Goal: Complete application form: Complete application form

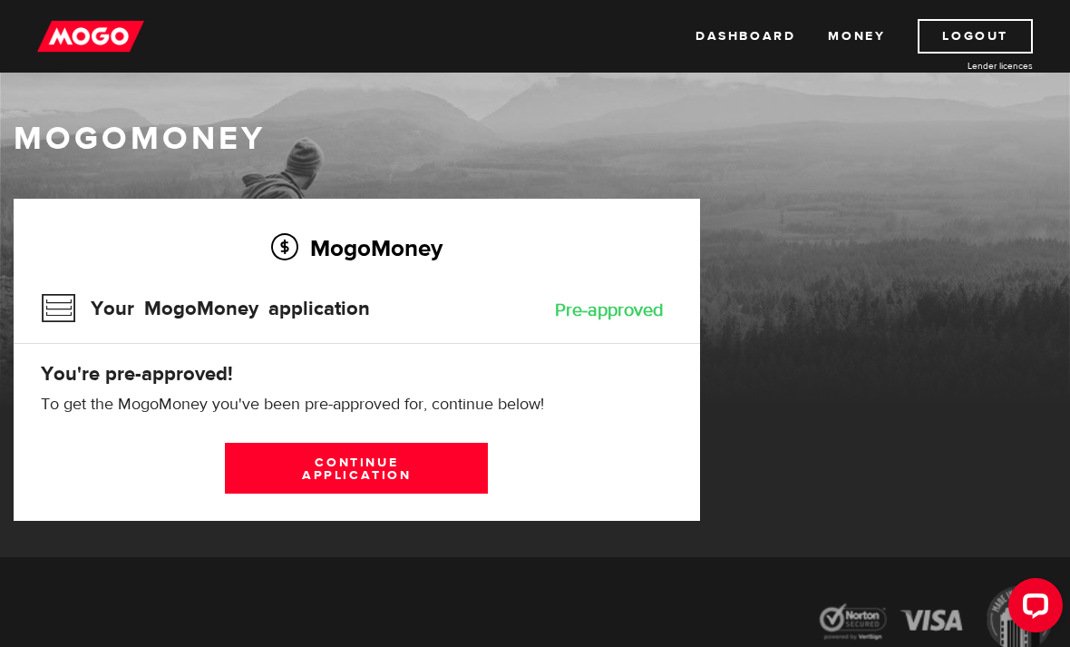
click at [143, 137] on h1 "MogoMoney" at bounding box center [535, 139] width 1043 height 38
click at [305, 468] on link "Continue application" at bounding box center [356, 468] width 263 height 51
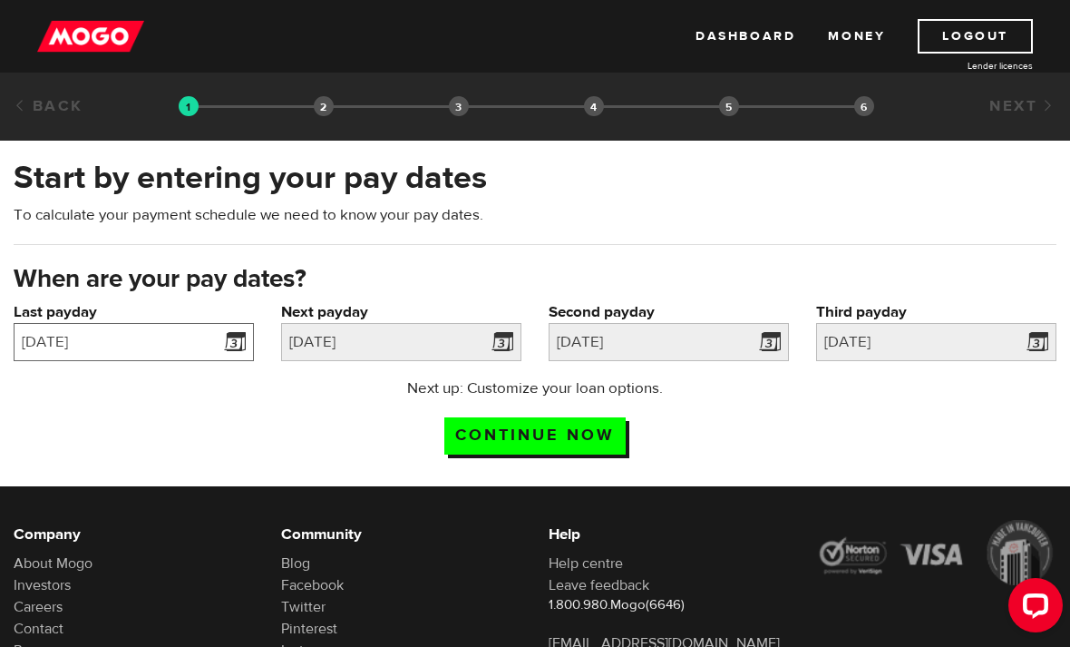
click at [108, 360] on input "2025/06/20" at bounding box center [134, 342] width 240 height 38
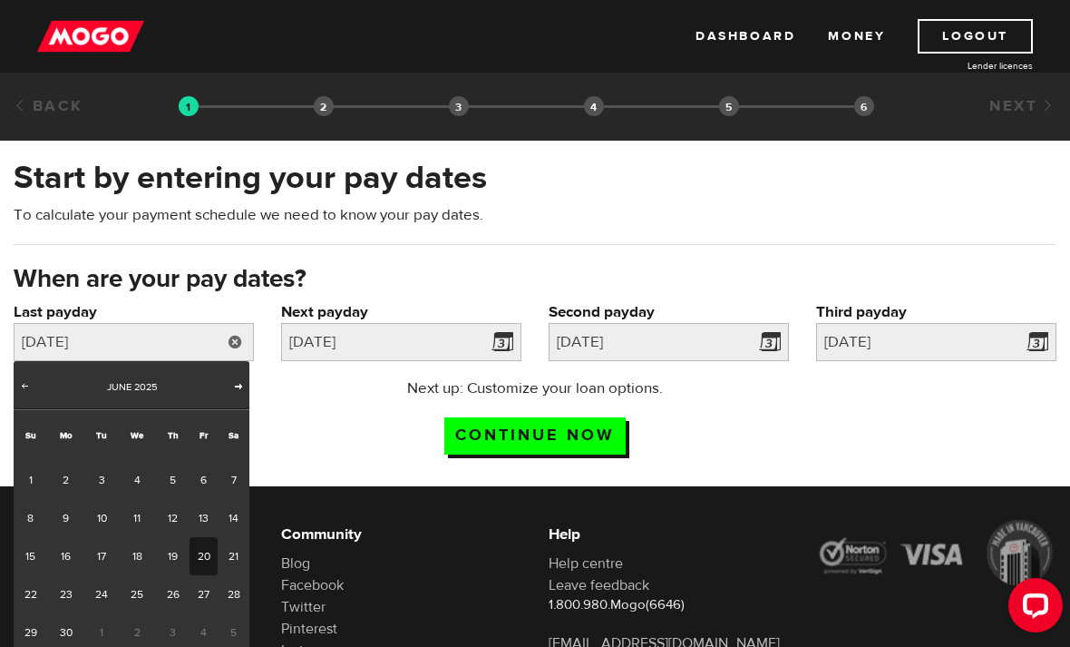
click at [232, 378] on span "Next" at bounding box center [238, 385] width 15 height 15
click at [225, 385] on div "July 2025" at bounding box center [131, 387] width 190 height 18
click at [230, 383] on link "Next" at bounding box center [238, 387] width 18 height 18
click at [201, 542] on link "15" at bounding box center [204, 556] width 28 height 38
type input "2025/08/15"
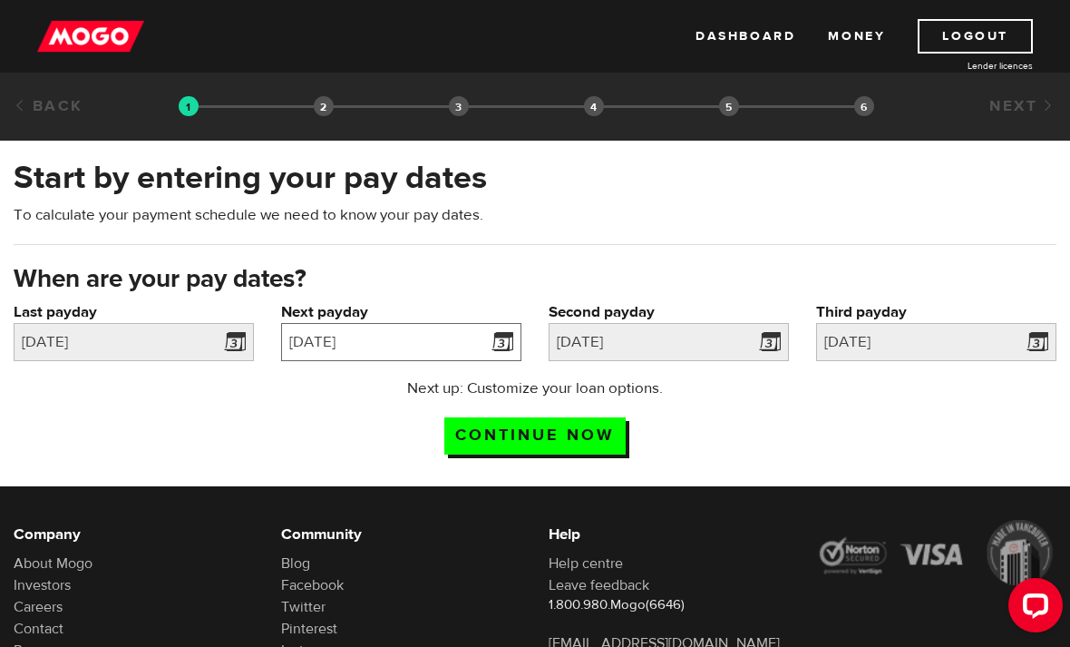
click at [351, 344] on input "2025/07/25" at bounding box center [401, 342] width 240 height 38
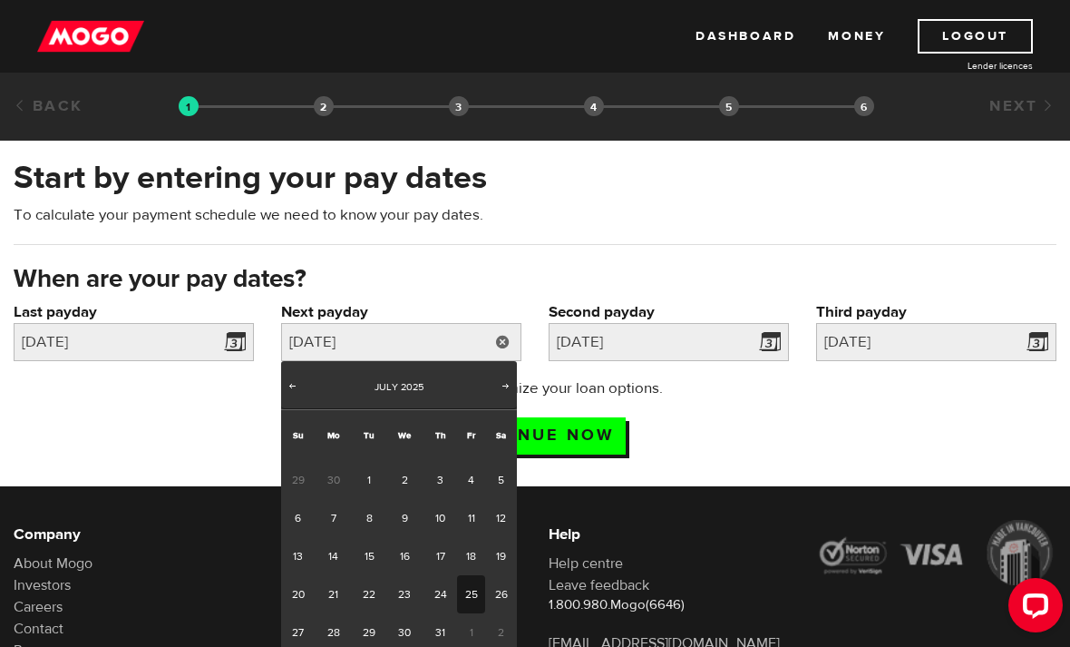
click at [495, 396] on div "Prev Next July 2025" at bounding box center [399, 385] width 236 height 48
click at [498, 388] on link "Next" at bounding box center [506, 387] width 18 height 18
click at [468, 590] on link "22" at bounding box center [471, 594] width 28 height 38
type input "[DATE]"
type input "2025/8/29"
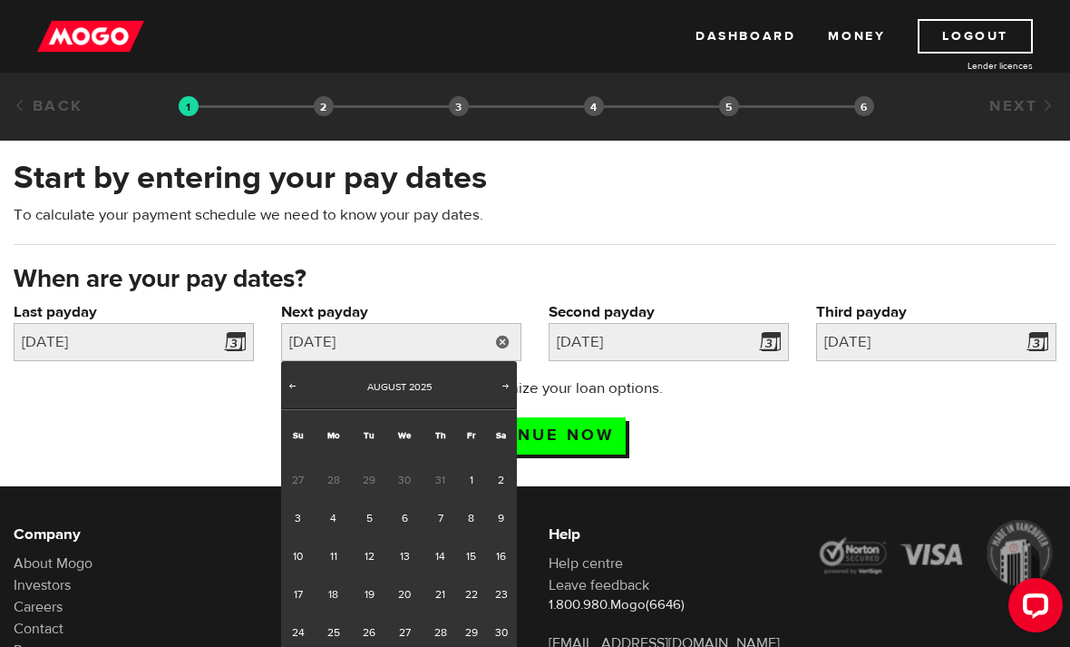
type input "2025/9/5"
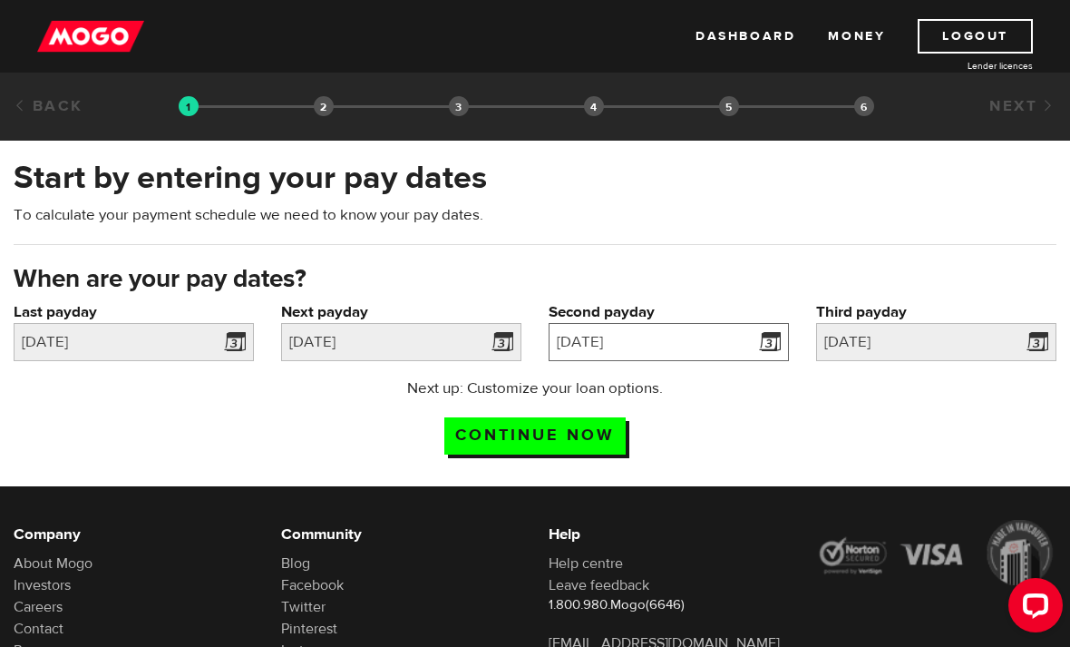
click at [605, 357] on input "2025/8/29" at bounding box center [669, 342] width 240 height 38
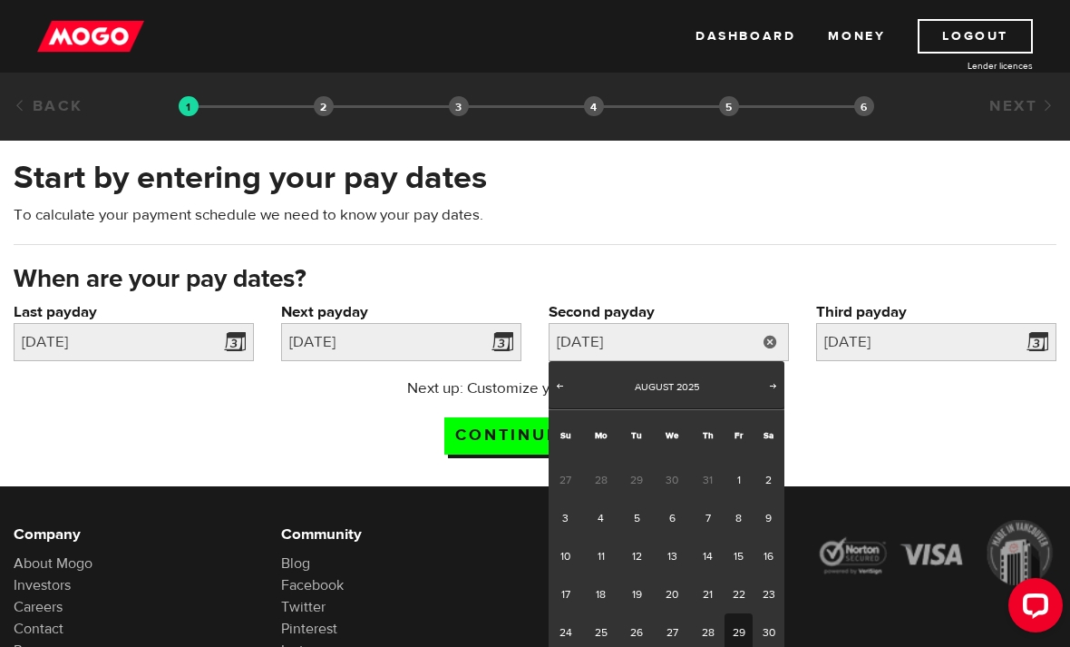
click at [576, 240] on div "Start by entering your pay dates To calculate your payment schedule we need to …" at bounding box center [535, 209] width 1070 height 106
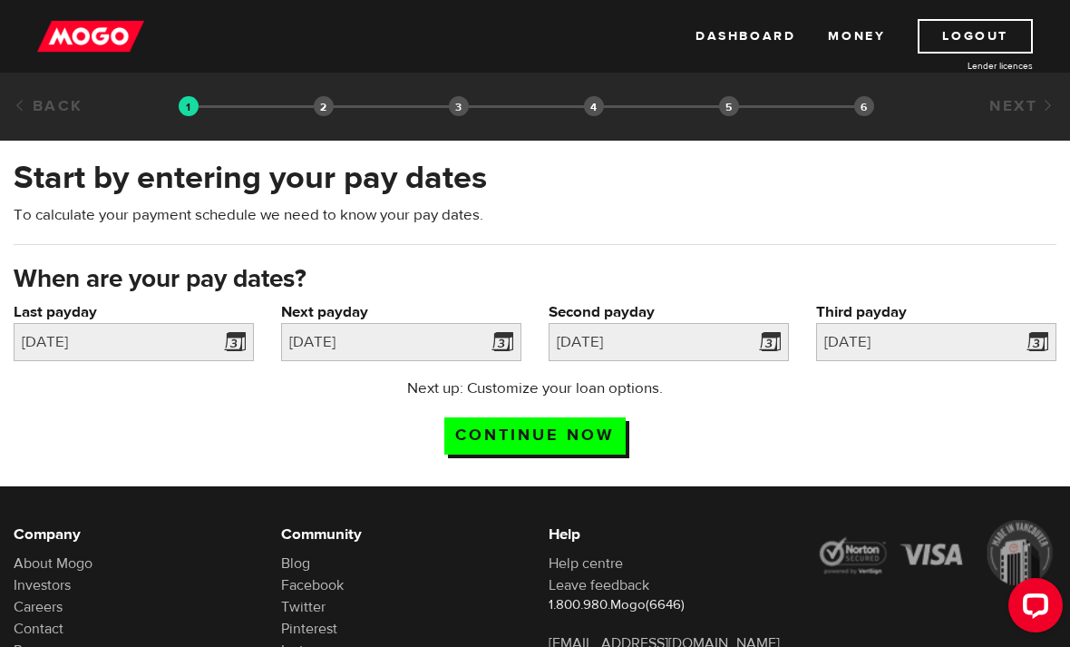
click at [493, 434] on input "Continue now" at bounding box center [534, 435] width 181 height 37
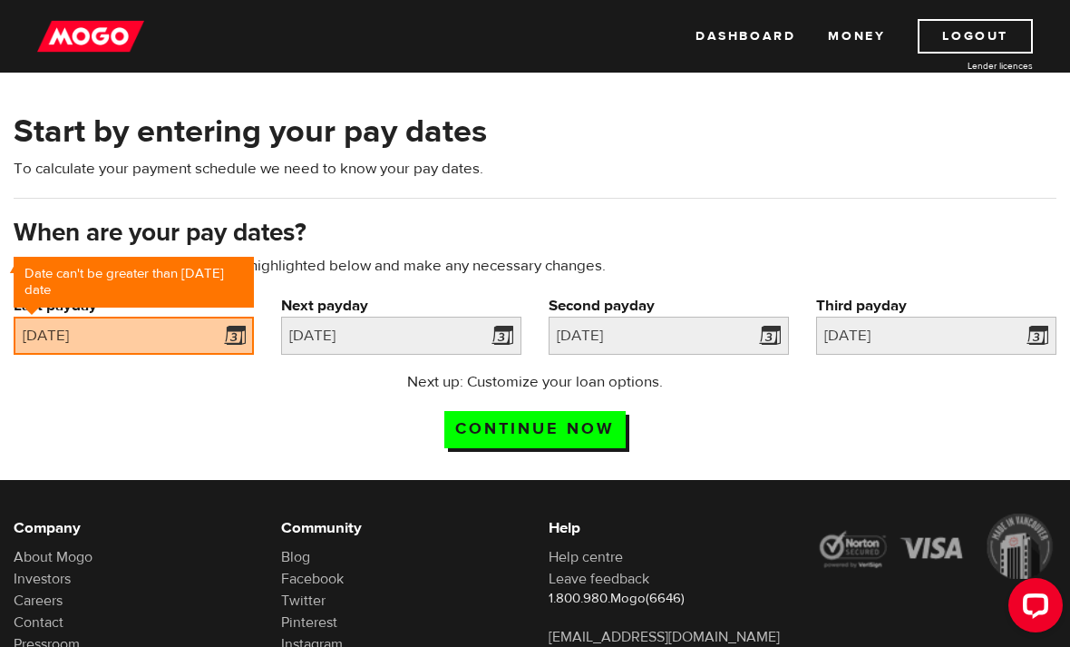
scroll to position [83, 0]
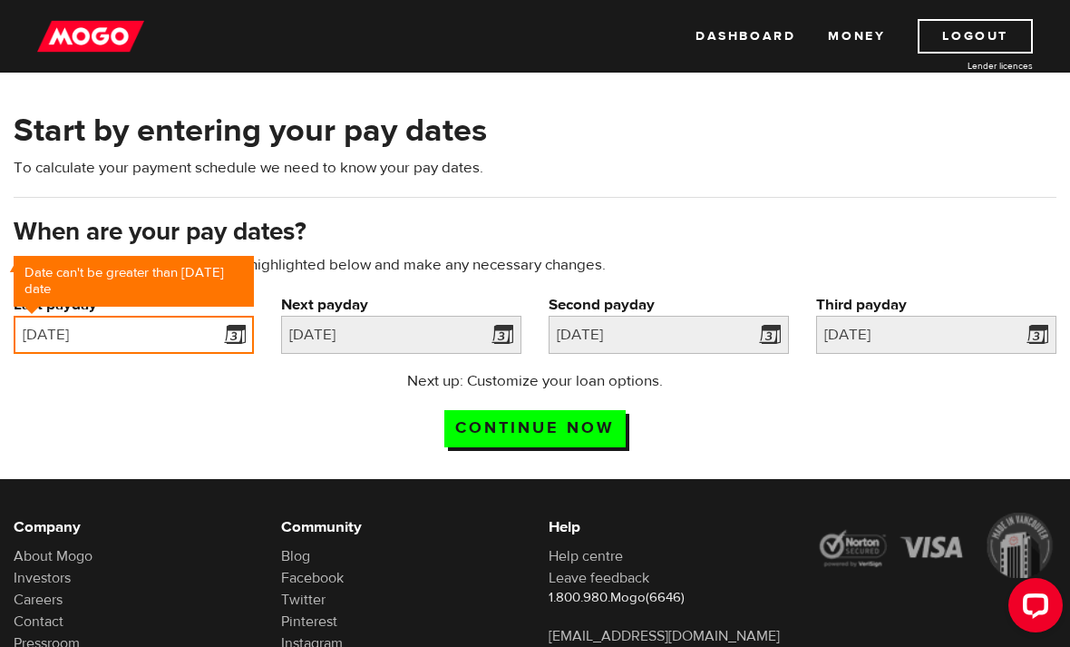
click at [168, 342] on input "2025/08/15" at bounding box center [134, 335] width 240 height 38
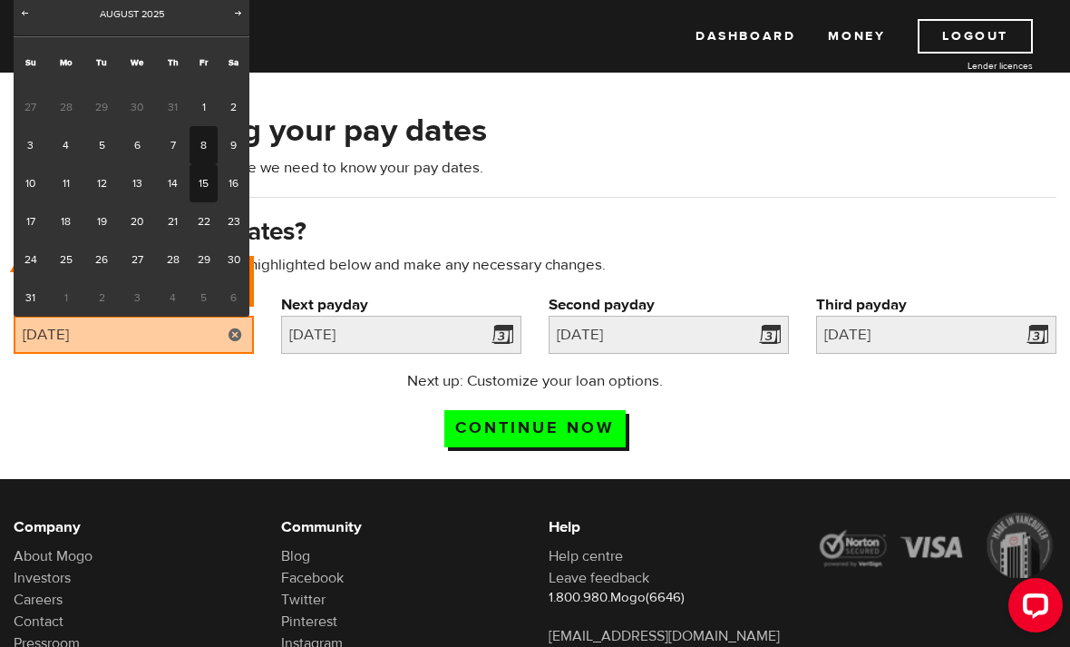
click at [205, 150] on link "8" at bounding box center [204, 145] width 28 height 38
type input "2025/08/08"
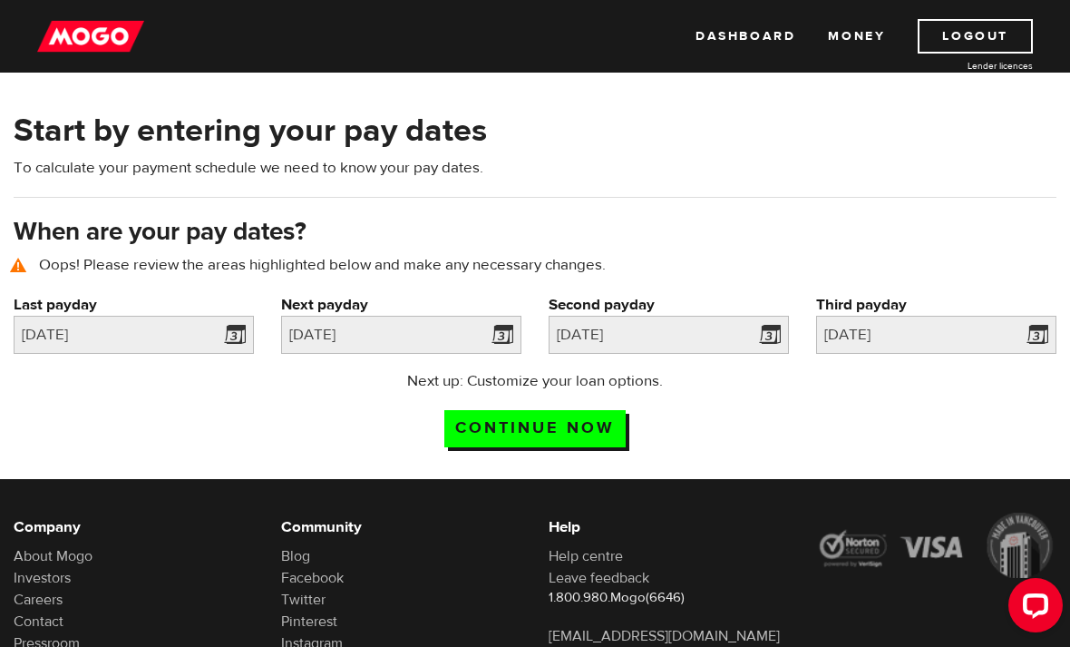
click at [500, 435] on input "Continue now" at bounding box center [534, 428] width 181 height 37
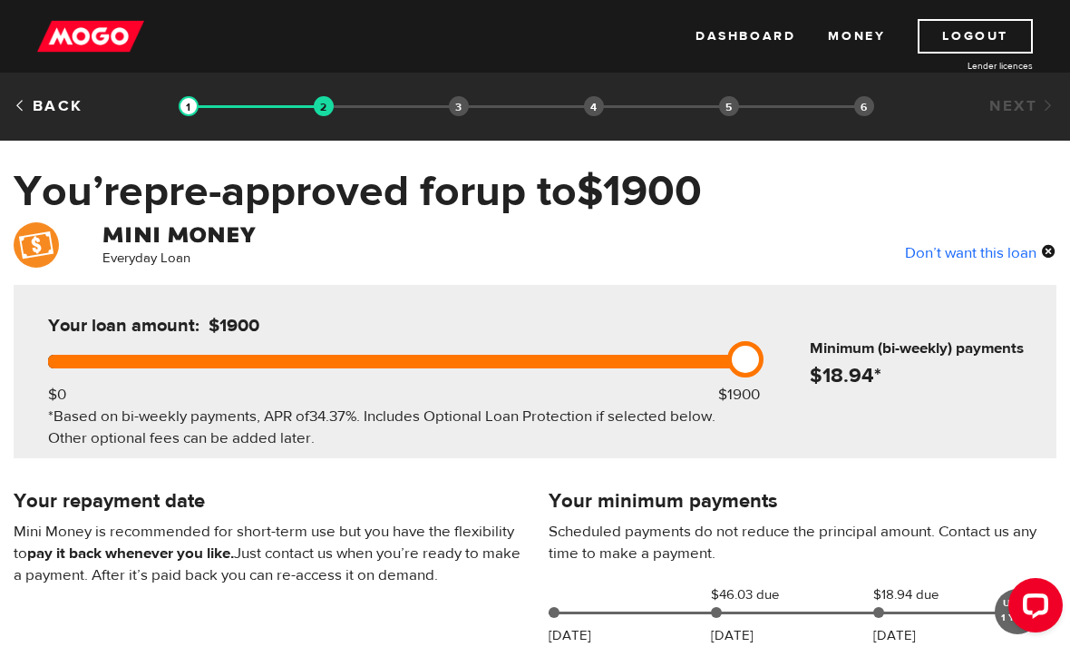
click at [34, 103] on link "Back" at bounding box center [49, 106] width 70 height 20
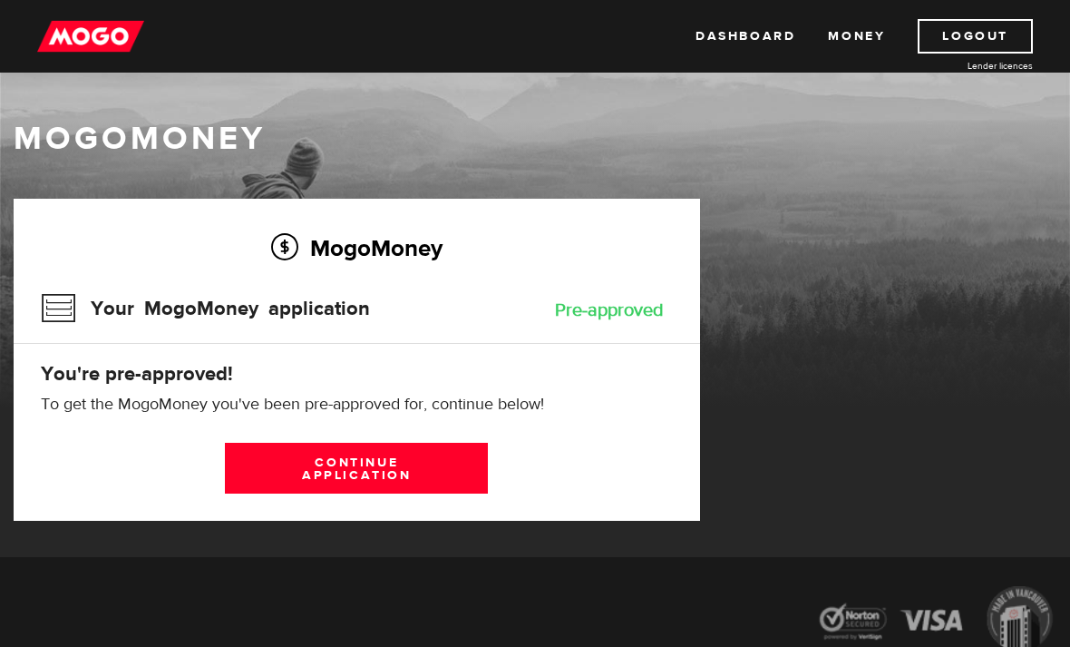
click at [265, 477] on link "Continue application" at bounding box center [356, 468] width 263 height 51
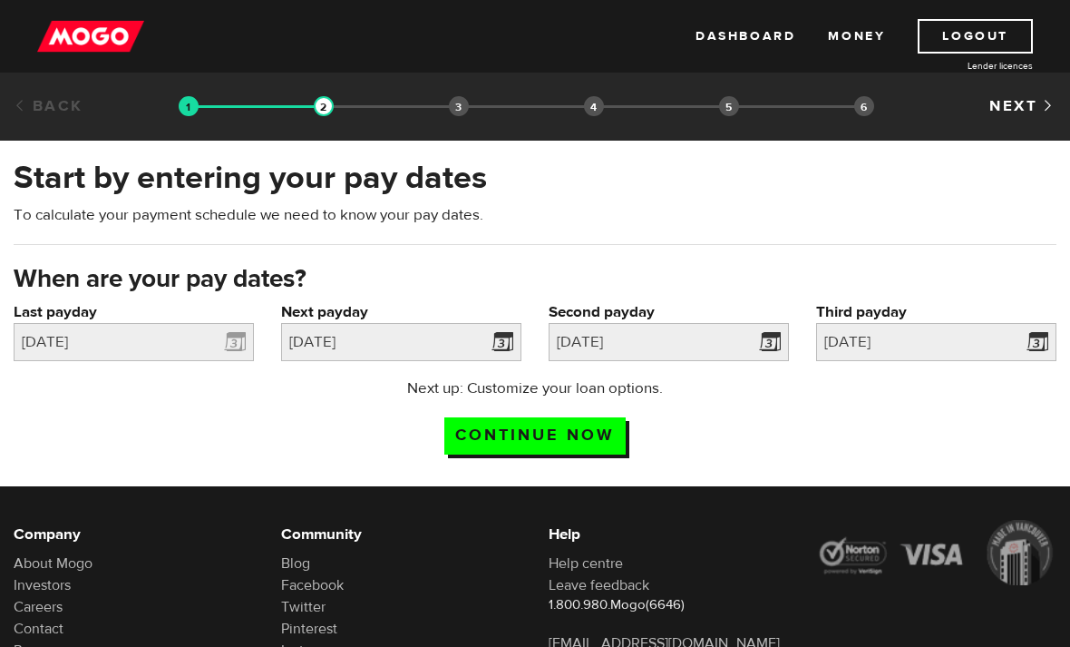
click at [233, 335] on span at bounding box center [231, 344] width 27 height 29
click at [129, 341] on input "2025/08/08" at bounding box center [134, 342] width 240 height 38
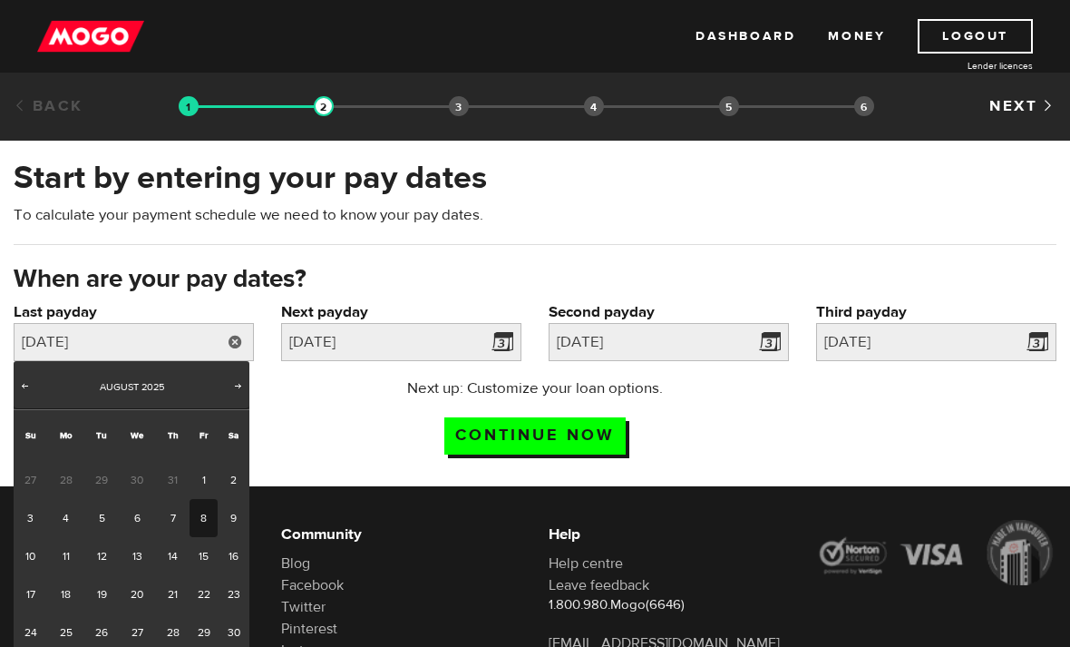
click at [285, 441] on div "Next up: Customize your loan options. Continue now" at bounding box center [535, 422] width 1070 height 91
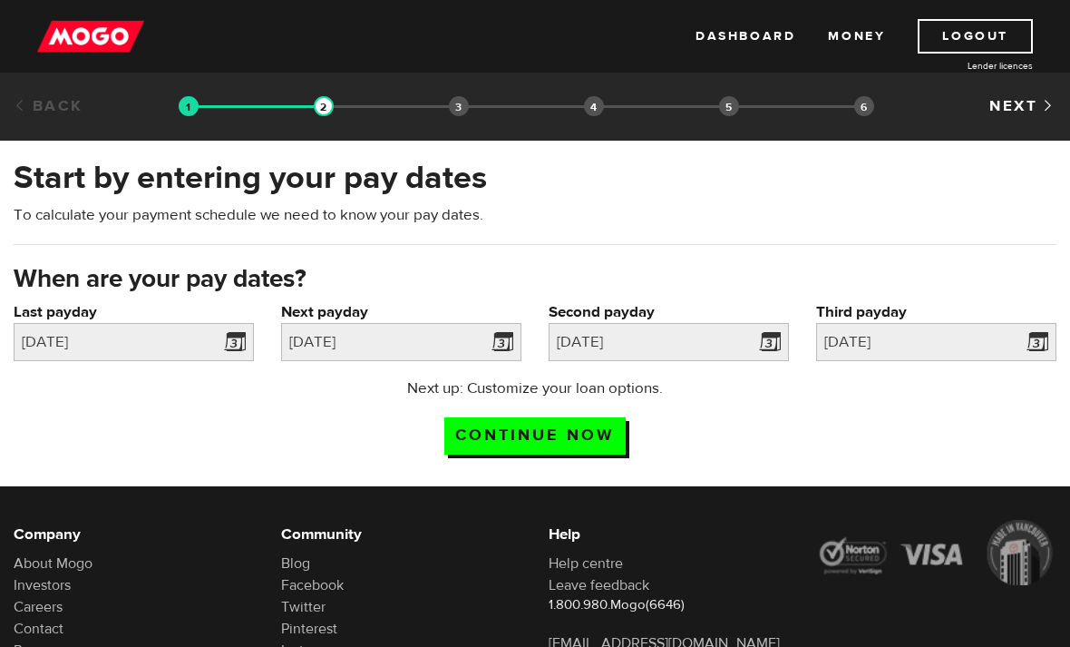
click at [508, 346] on span at bounding box center [498, 344] width 27 height 29
click at [359, 335] on input "2025/08/22" at bounding box center [401, 342] width 240 height 38
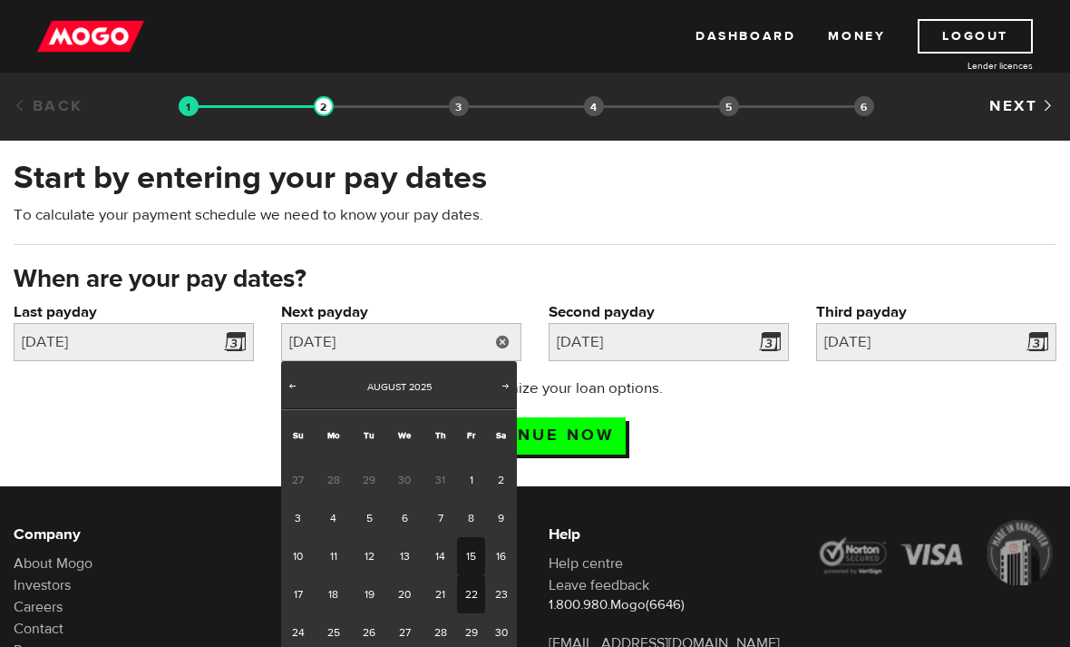
click at [472, 552] on link "15" at bounding box center [471, 556] width 28 height 38
type input "[DATE]"
type input "2025/8/22"
type input "2025/8/29"
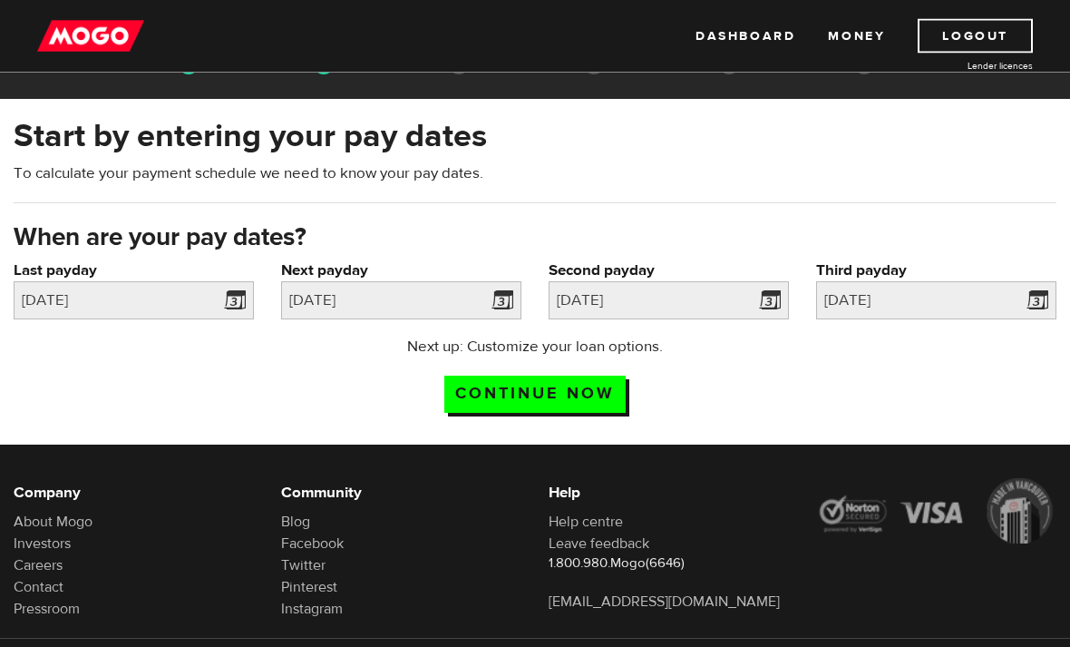
scroll to position [74, 0]
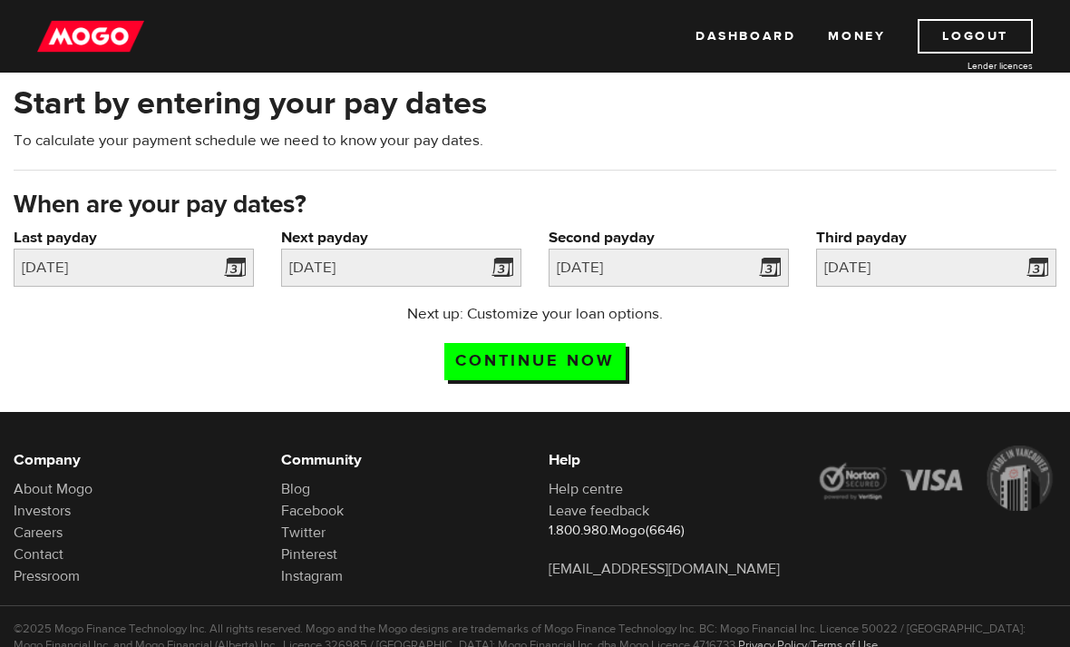
click at [485, 366] on input "Continue now" at bounding box center [534, 361] width 181 height 37
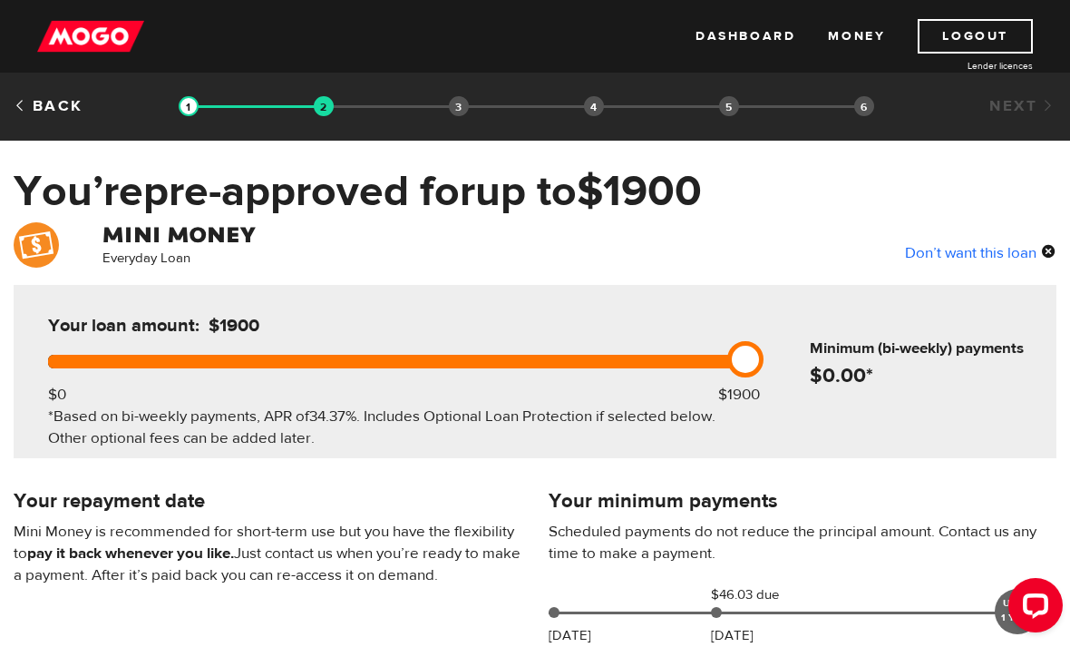
click at [29, 93] on div "Back Loan approval Loan select Funding select Bank account information Employme…" at bounding box center [535, 107] width 1070 height 68
click at [49, 112] on link "Back" at bounding box center [49, 106] width 70 height 20
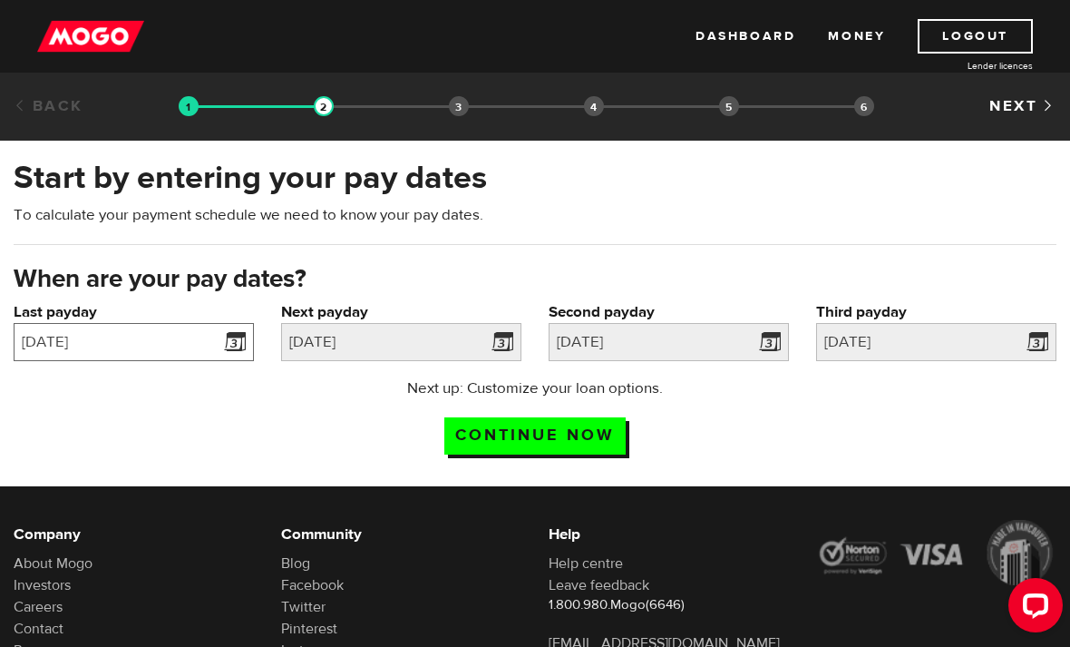
click at [140, 348] on input "[DATE]" at bounding box center [134, 342] width 240 height 38
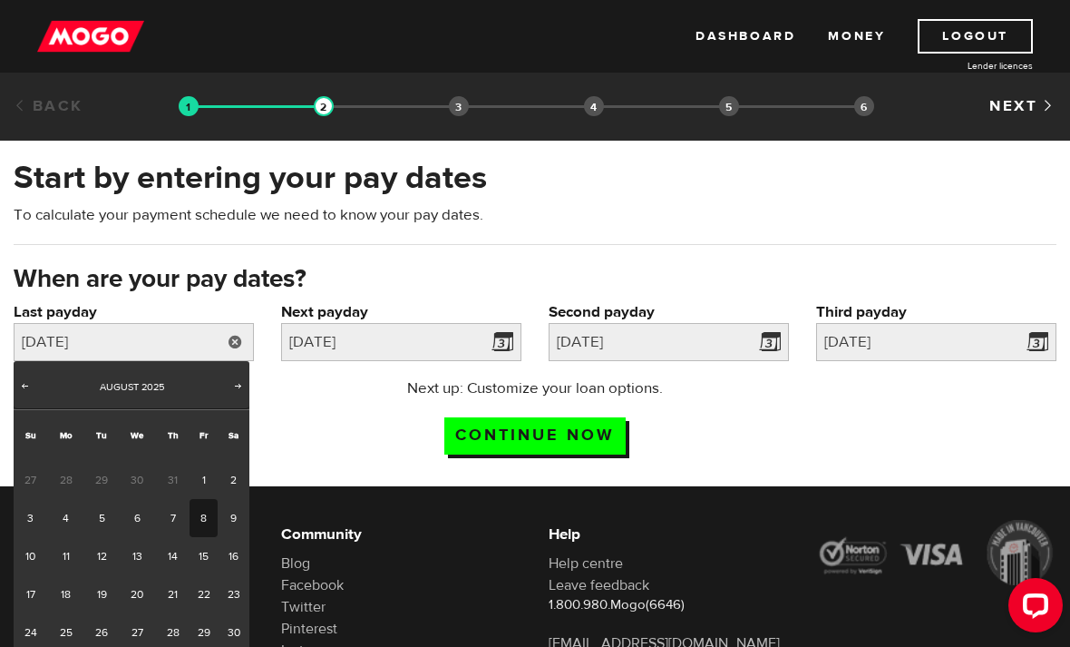
click at [203, 517] on link "8" at bounding box center [204, 518] width 28 height 38
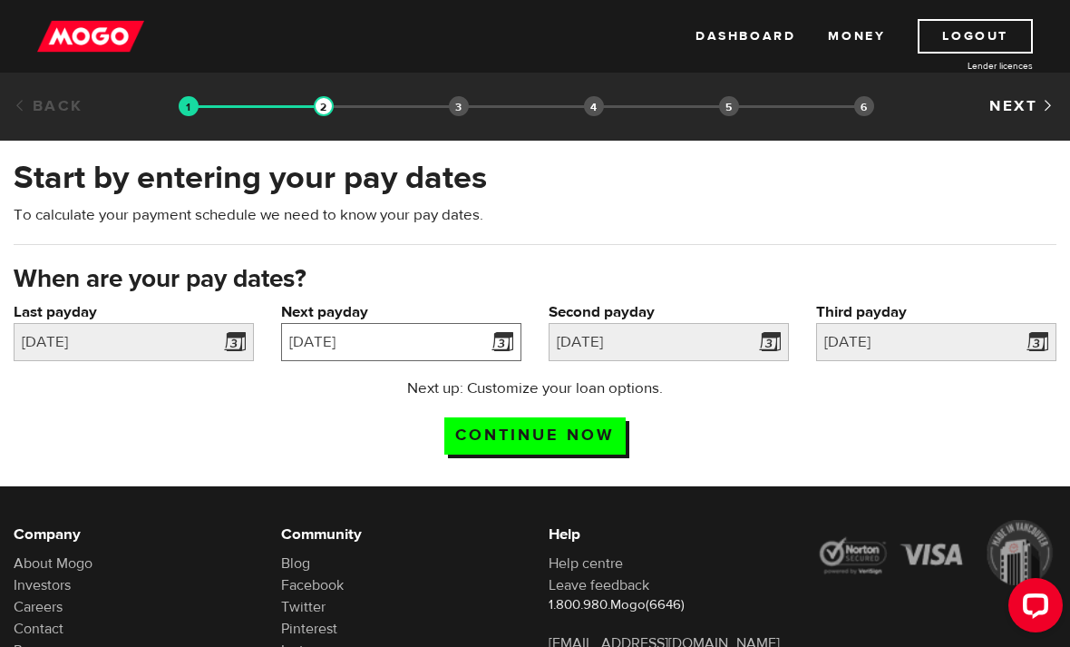
click at [307, 346] on input "[DATE]" at bounding box center [401, 342] width 240 height 38
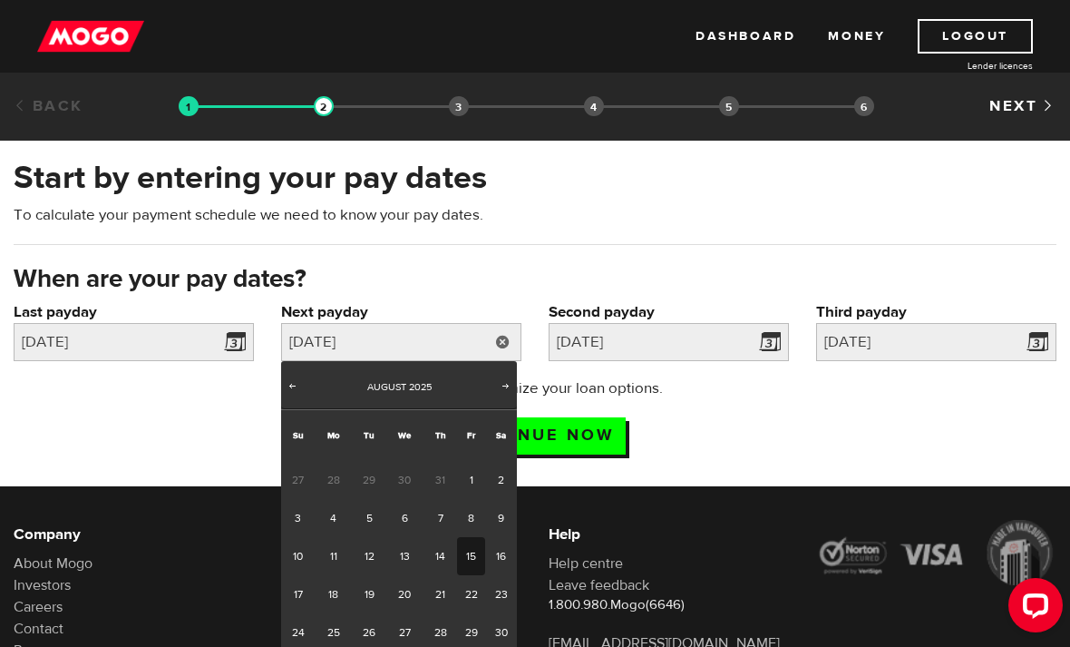
click at [474, 546] on link "15" at bounding box center [471, 556] width 28 height 38
type input "2025/8/22"
type input "2025/8/29"
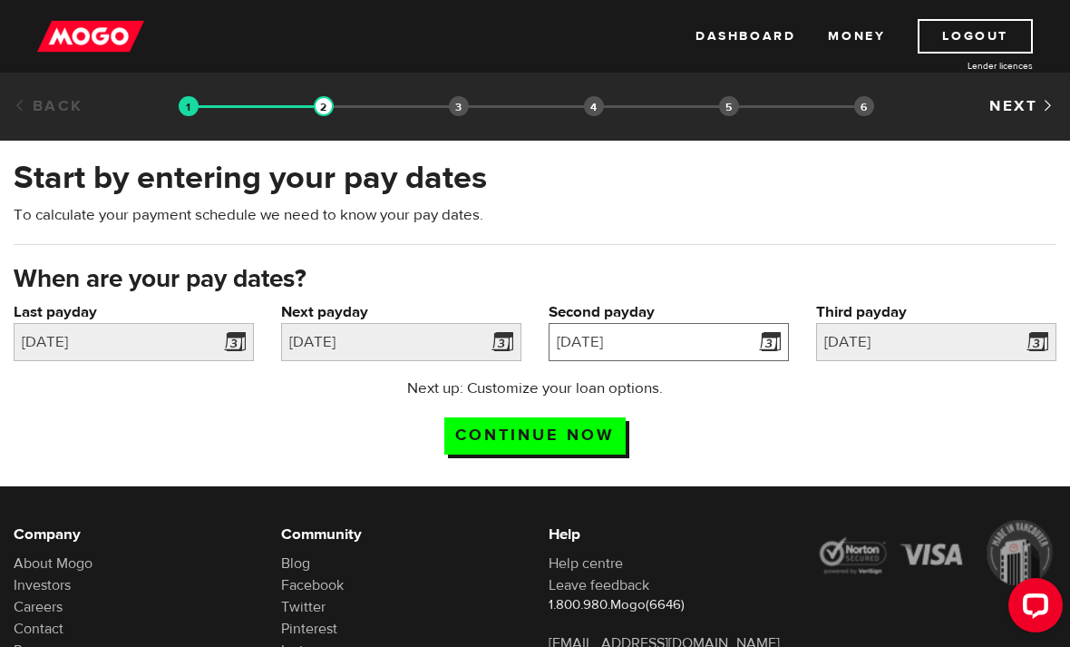
click at [603, 331] on input "2025/8/22" at bounding box center [669, 342] width 240 height 38
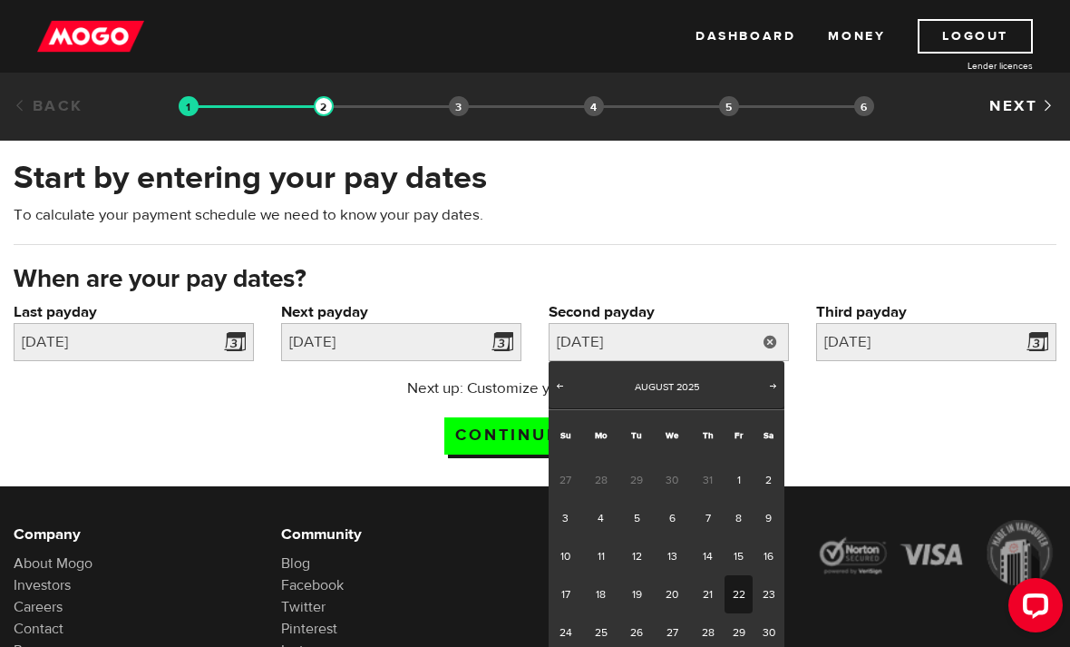
click at [337, 422] on div "Next up: Customize your loan options. Continue now" at bounding box center [535, 422] width 1070 height 91
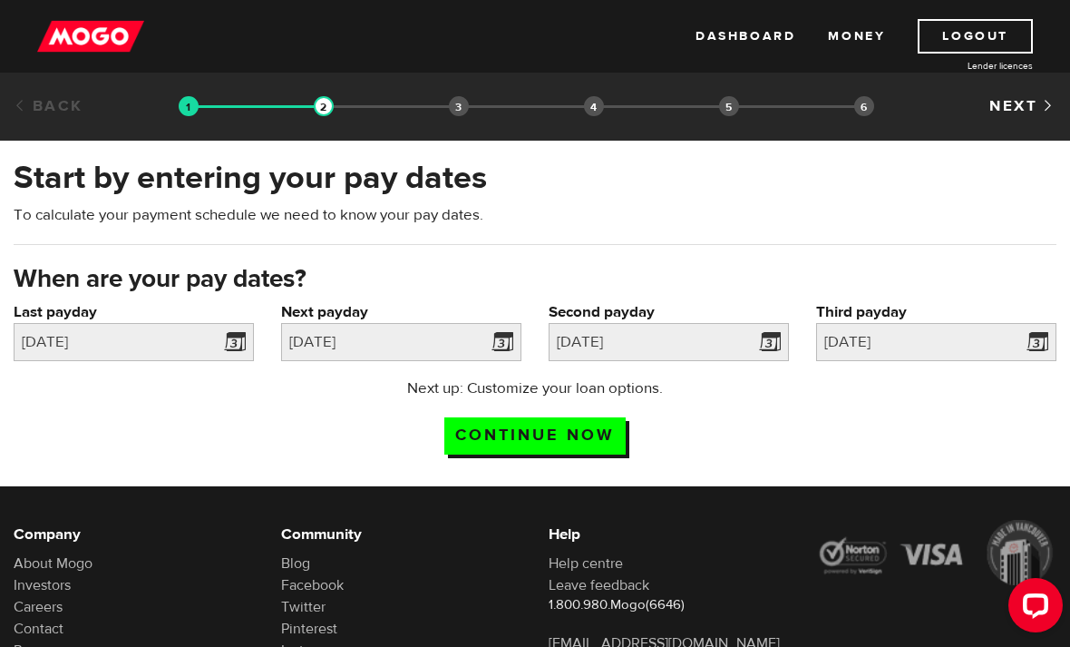
click at [479, 440] on input "Continue now" at bounding box center [534, 435] width 181 height 37
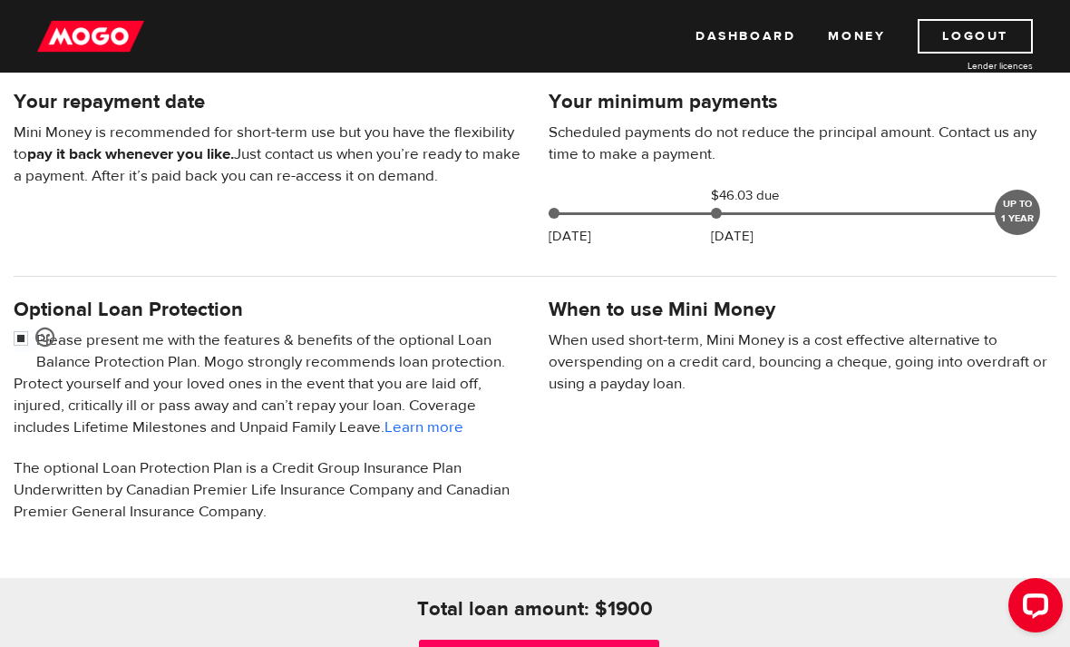
scroll to position [402, 0]
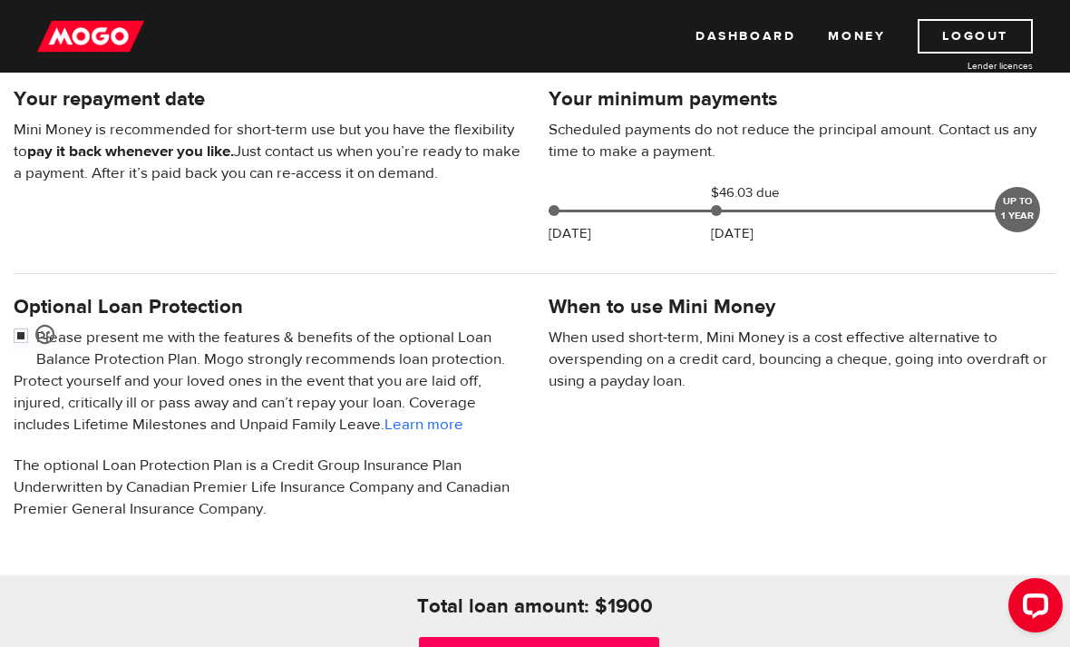
click at [469, 646] on input "Continue" at bounding box center [539, 655] width 240 height 36
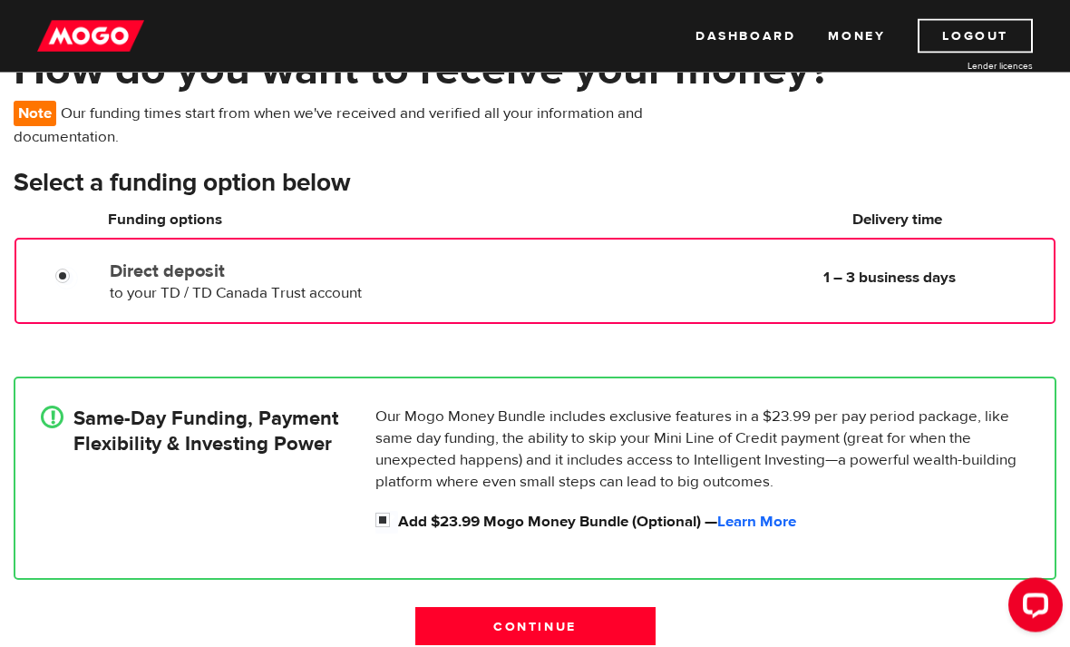
scroll to position [122, 0]
click at [269, 319] on div "Direct deposit to your TD / TD Canada Trust account Delivery in 1 – 3 business …" at bounding box center [535, 280] width 1041 height 86
click at [255, 295] on span "to your TD / TD Canada Trust account" at bounding box center [236, 292] width 252 height 20
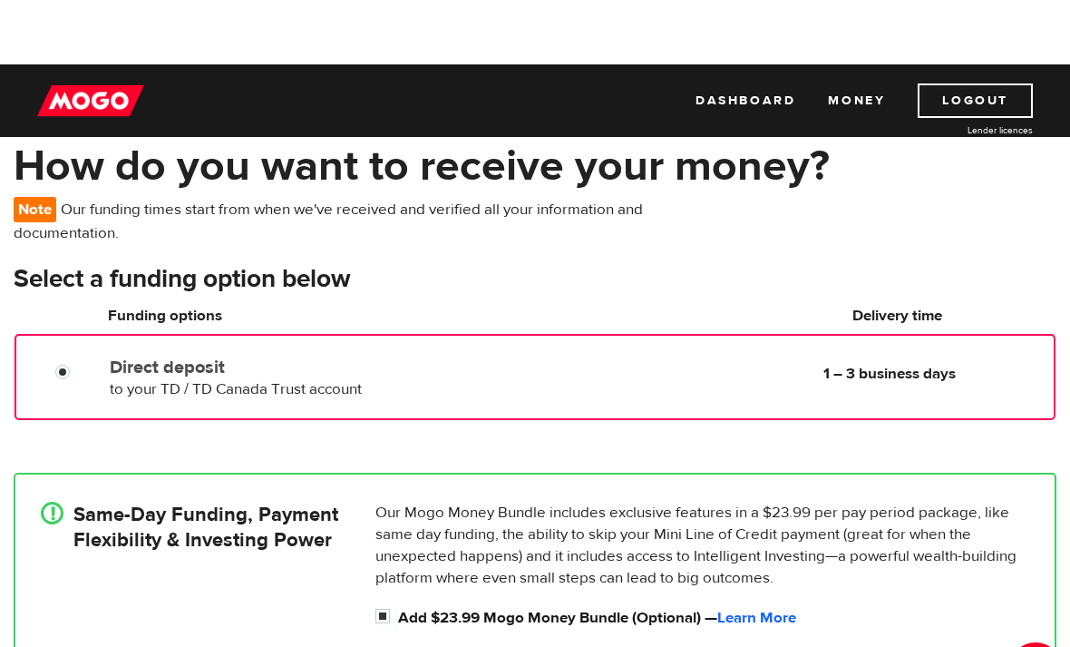
scroll to position [0, 0]
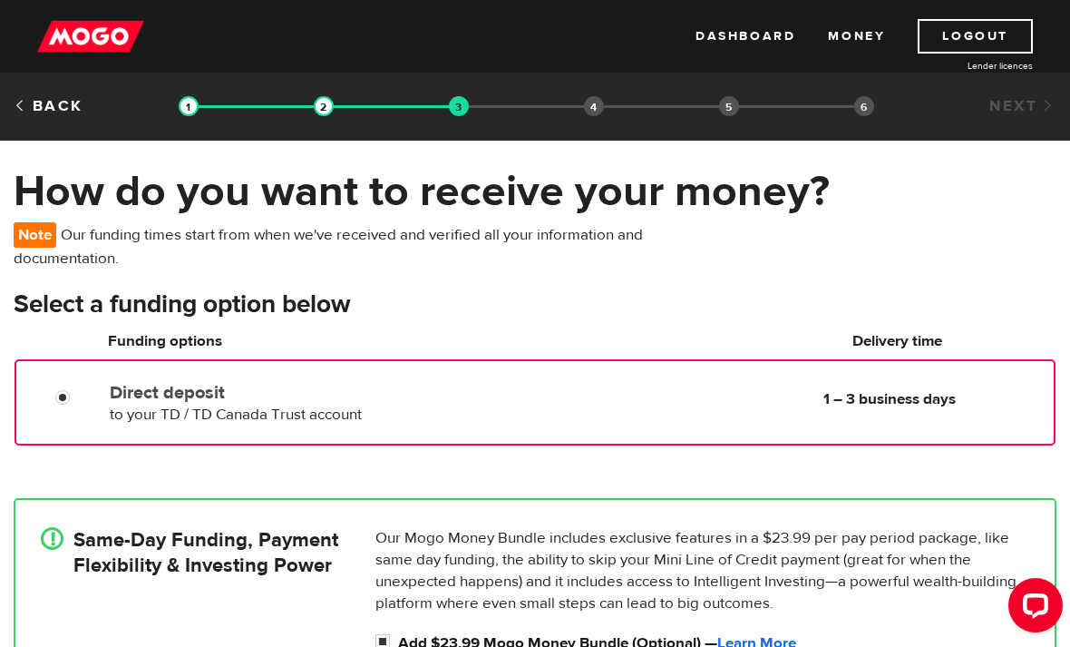
click at [197, 402] on label "Direct deposit" at bounding box center [301, 393] width 382 height 22
click at [78, 402] on input "Direct deposit" at bounding box center [66, 399] width 23 height 23
click at [300, 399] on label "Direct deposit" at bounding box center [301, 393] width 382 height 22
click at [78, 399] on input "Direct deposit" at bounding box center [66, 399] width 23 height 23
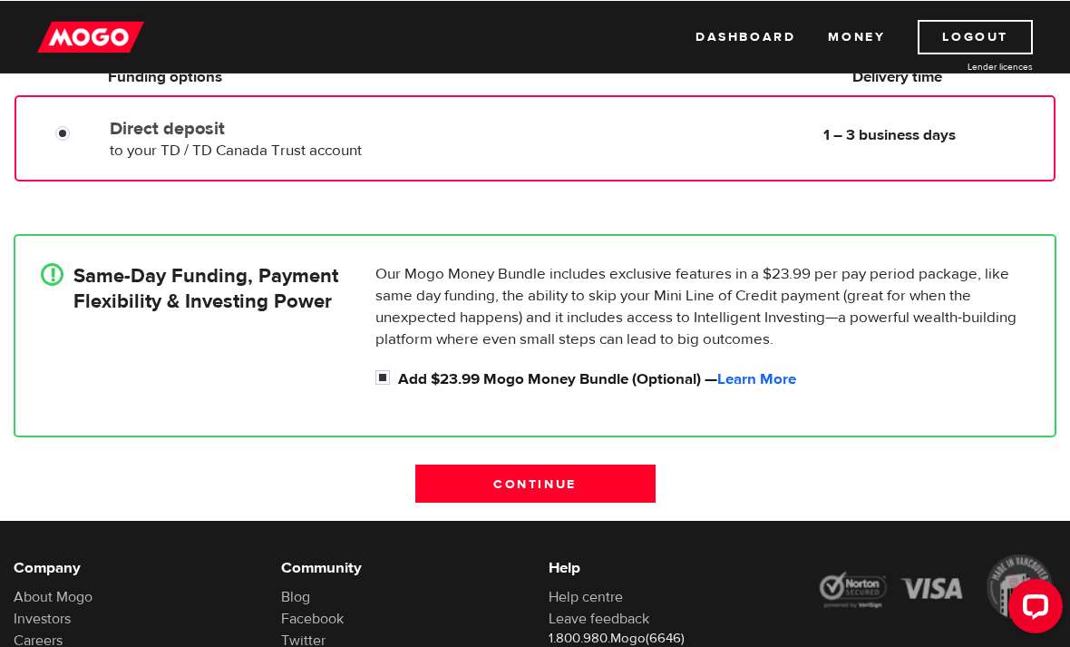
scroll to position [168, 0]
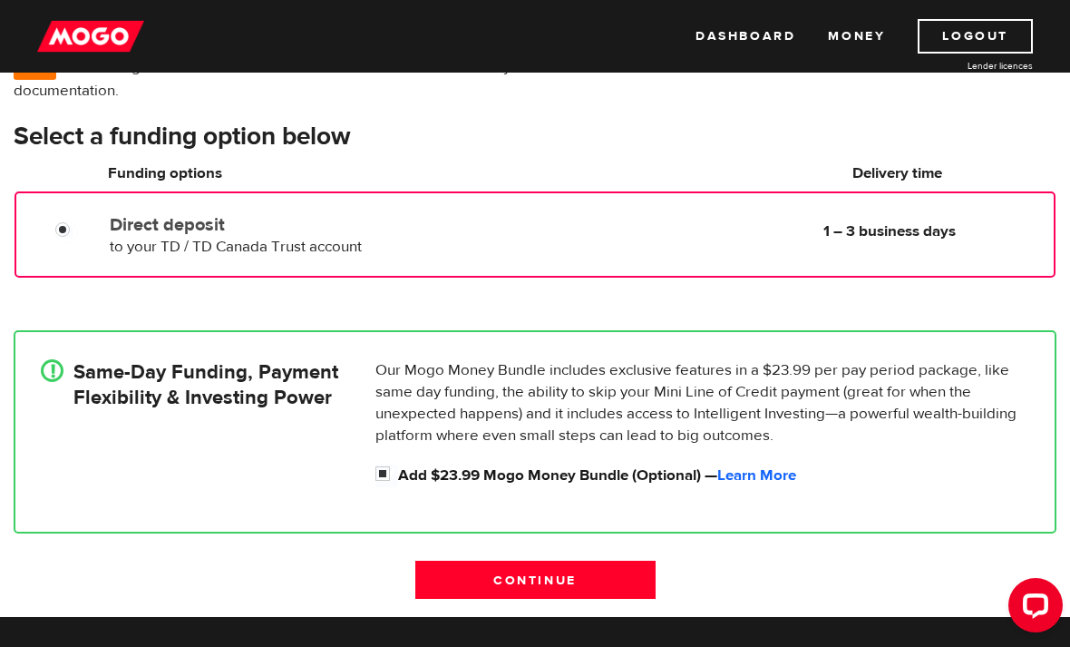
click at [333, 233] on label "Direct deposit" at bounding box center [301, 225] width 382 height 22
click at [78, 233] on input "Direct deposit" at bounding box center [66, 231] width 23 height 23
click at [458, 233] on label "Direct deposit" at bounding box center [301, 225] width 382 height 22
click at [78, 233] on input "Direct deposit" at bounding box center [66, 231] width 23 height 23
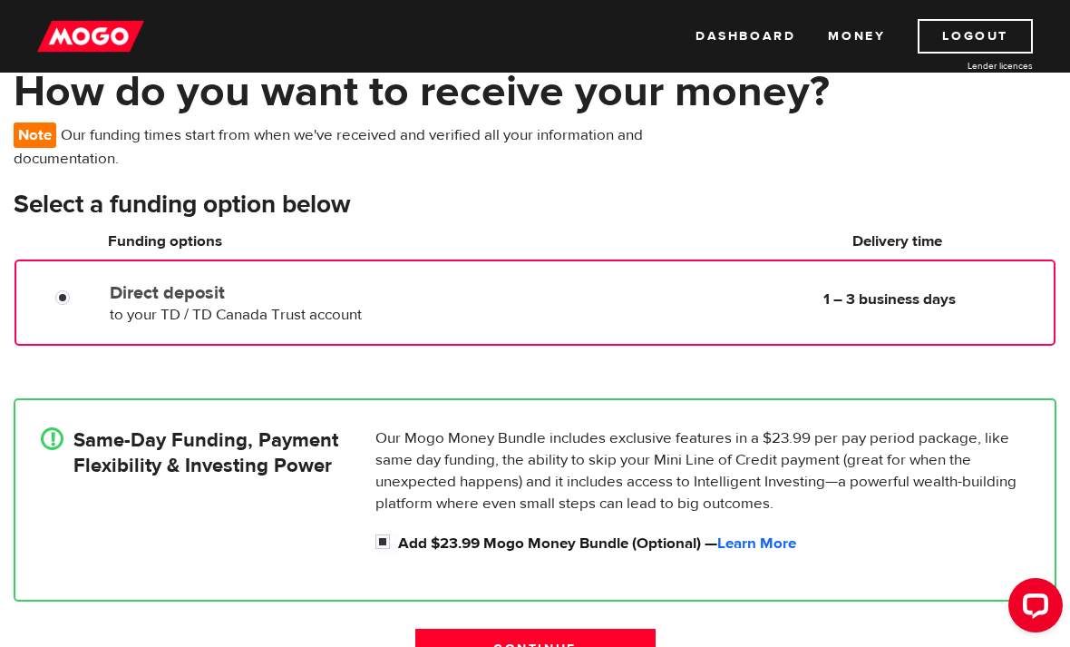
scroll to position [99, 0]
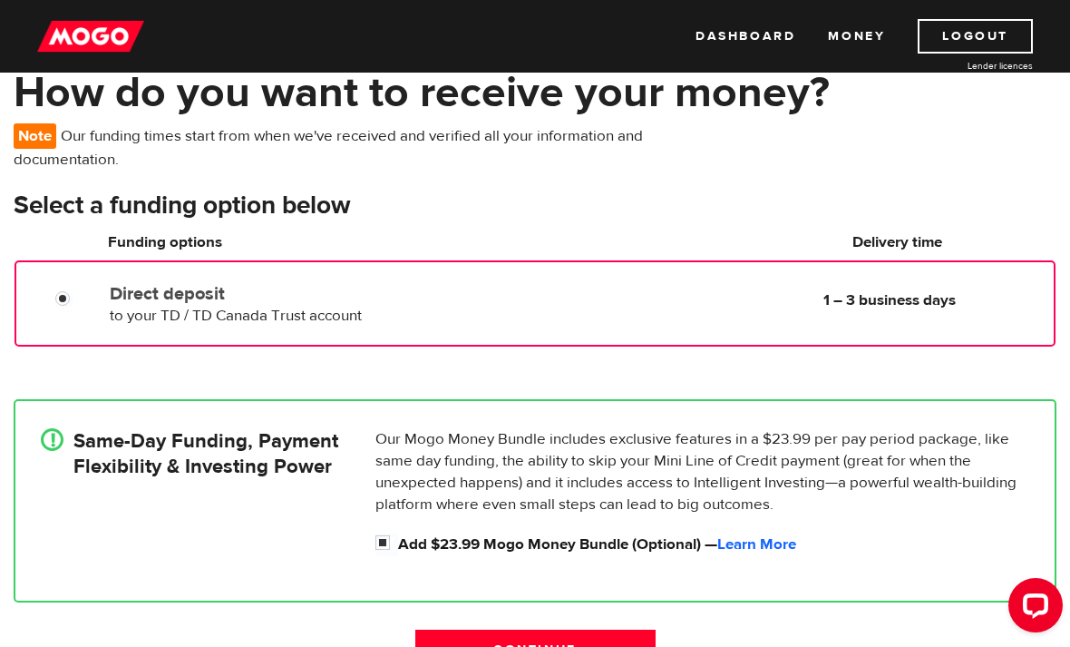
click at [439, 317] on div "Direct deposit to your TD / TD Canada Trust account Delivery in 1 – 3 business …" at bounding box center [301, 301] width 396 height 51
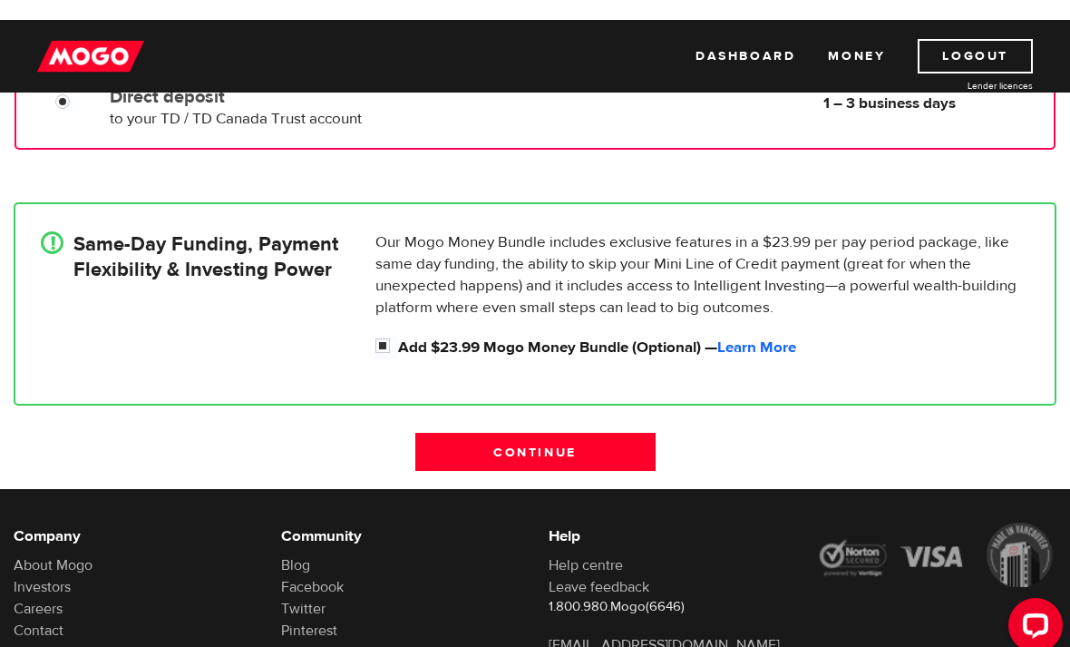
scroll to position [253, 0]
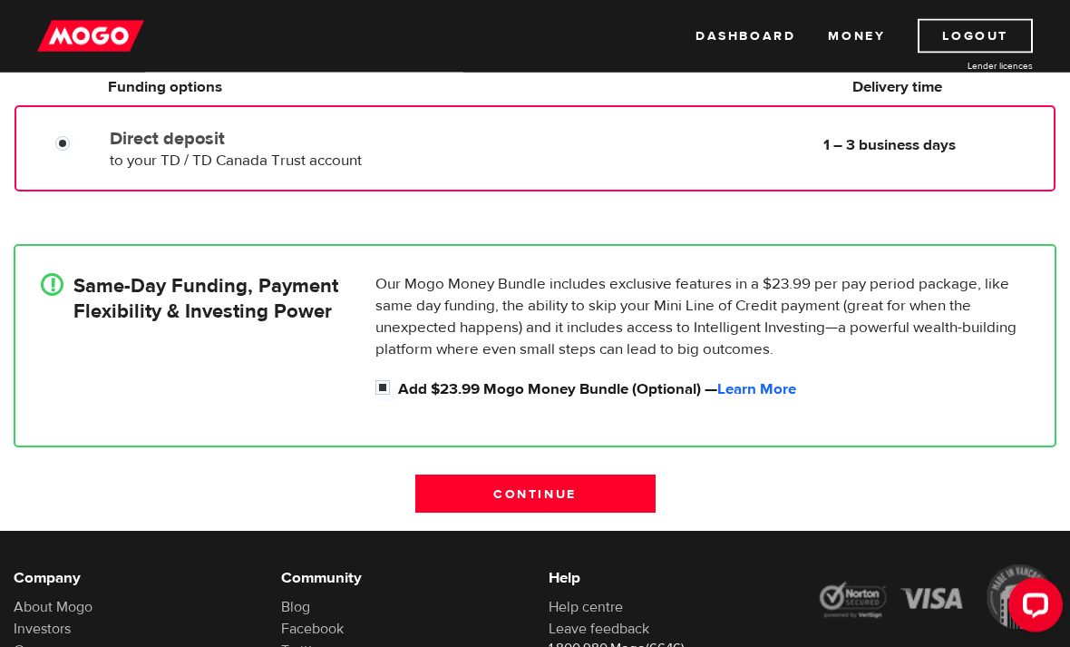
click at [438, 493] on input "Continue" at bounding box center [535, 494] width 240 height 38
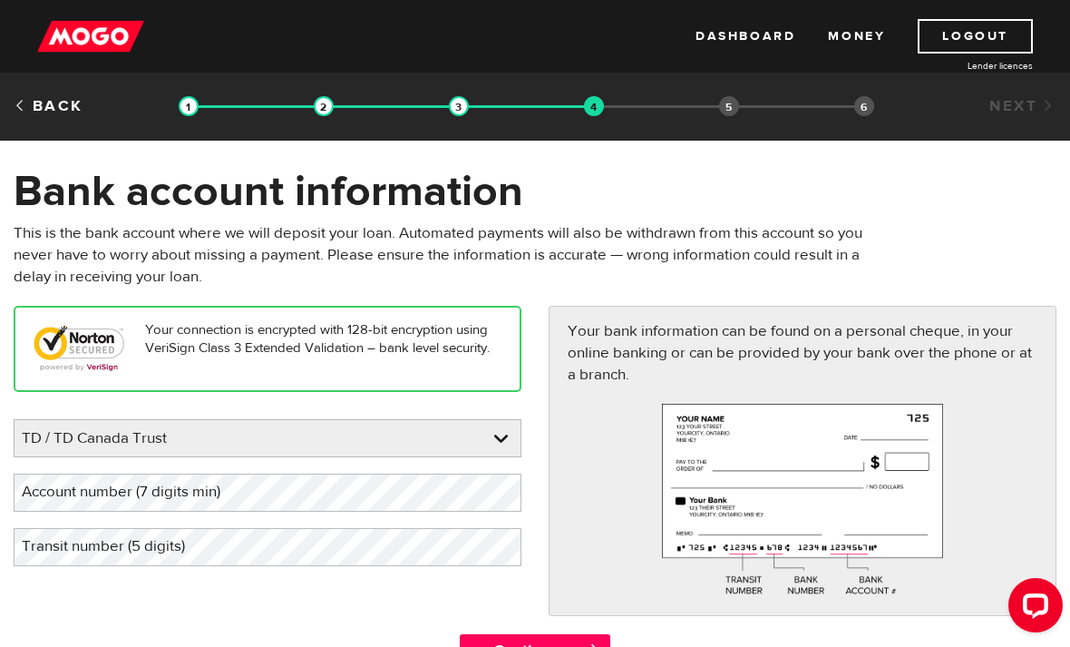
click at [936, 51] on link "Logout" at bounding box center [975, 36] width 115 height 34
click at [938, 38] on link "Logout" at bounding box center [975, 36] width 115 height 34
